Goal: Navigation & Orientation: Find specific page/section

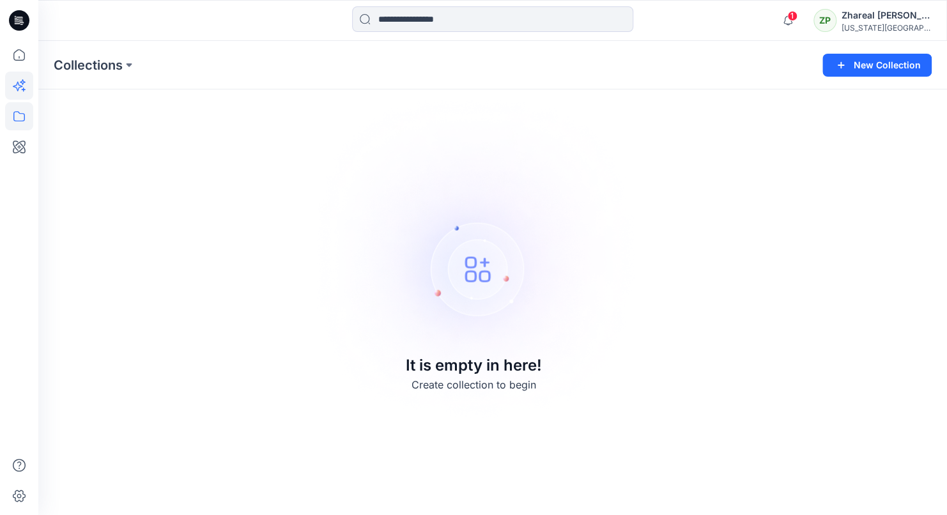
click at [27, 84] on icon at bounding box center [19, 86] width 28 height 28
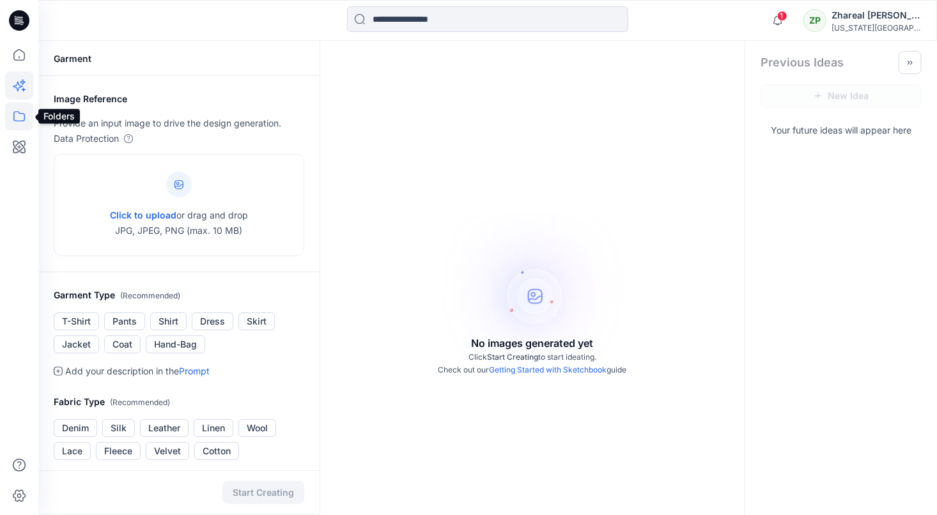
click at [20, 116] on icon at bounding box center [19, 116] width 28 height 28
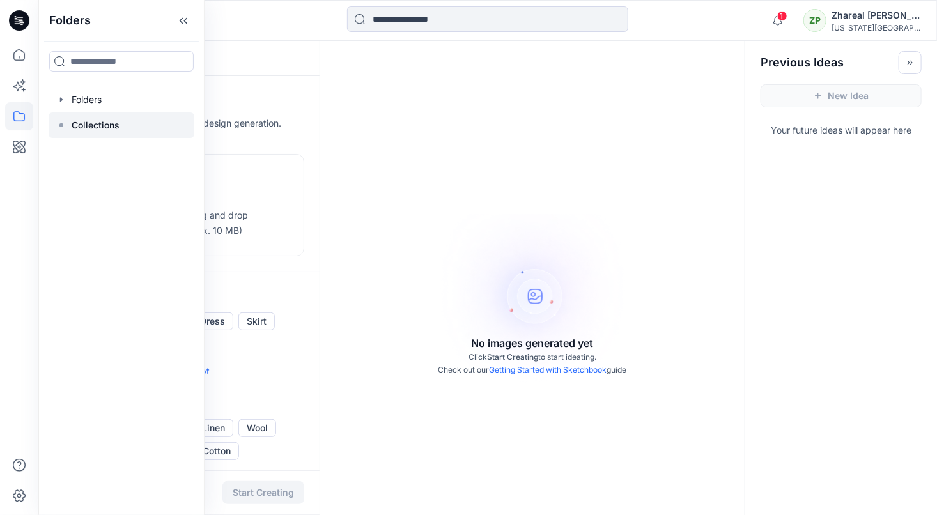
click at [108, 118] on p "Collections" at bounding box center [96, 125] width 48 height 15
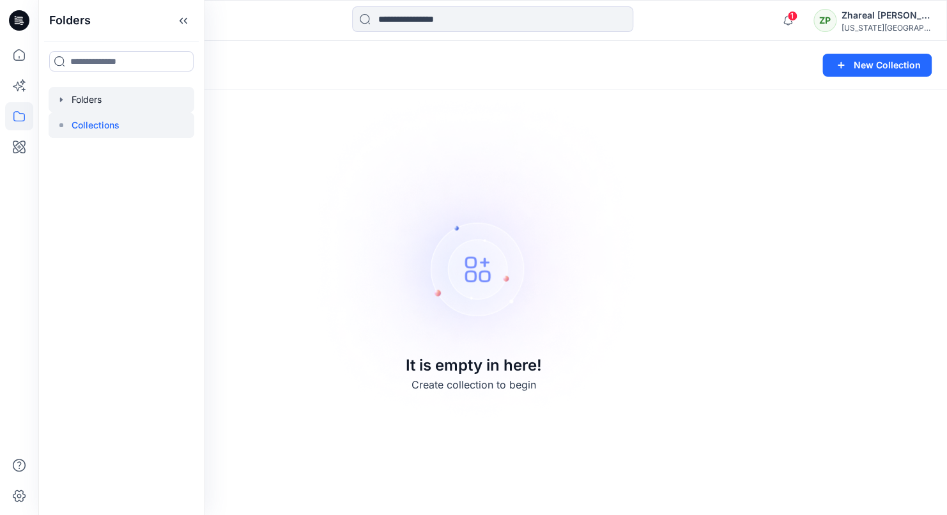
click at [96, 95] on div at bounding box center [122, 100] width 146 height 26
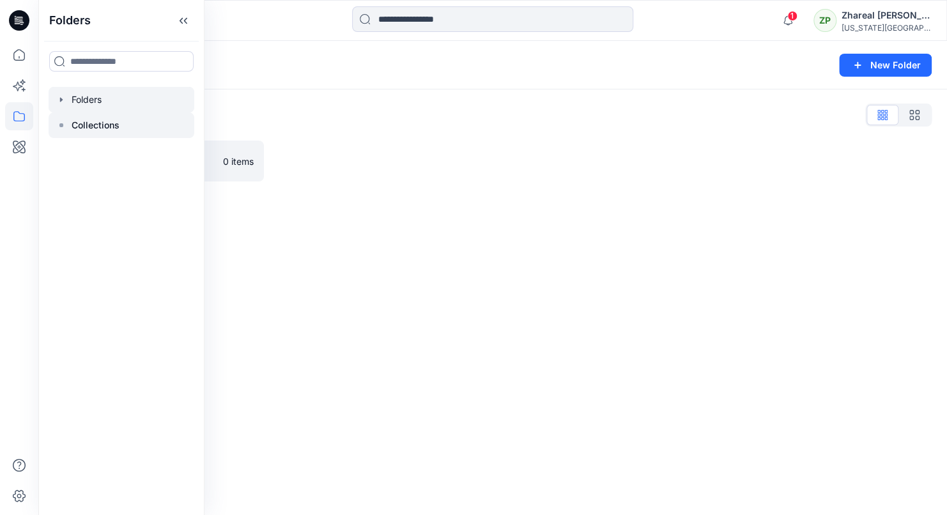
click at [100, 123] on p "Collections" at bounding box center [96, 125] width 48 height 15
